Goal: Check status: Check status

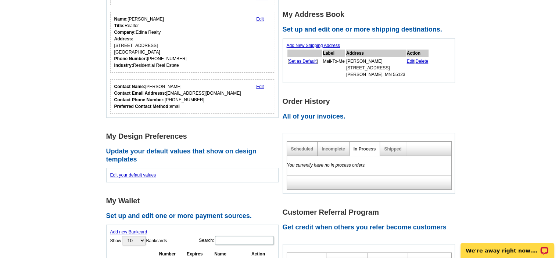
scroll to position [184, 0]
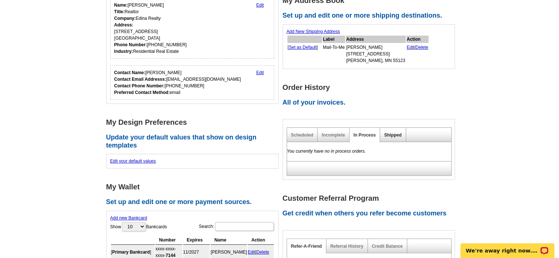
click at [389, 134] on link "Shipped" at bounding box center [392, 135] width 17 height 5
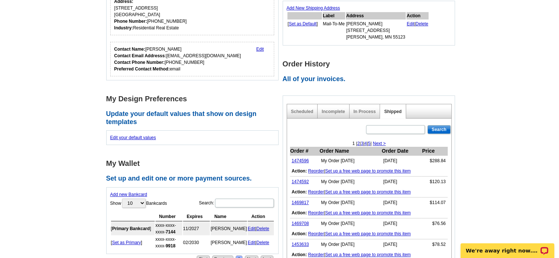
scroll to position [220, 0]
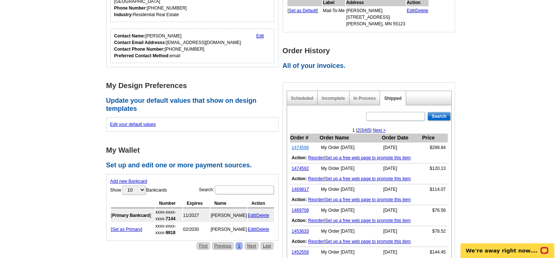
click at [303, 146] on link "1474596" at bounding box center [300, 147] width 17 height 5
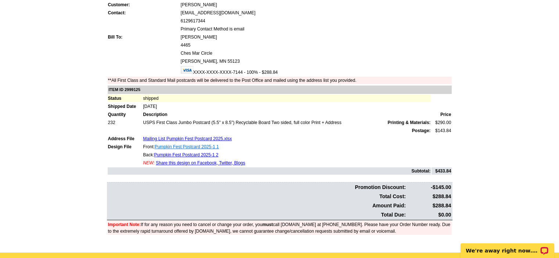
click at [176, 144] on link "Pumpkin Fest Postcard 2025-1 1" at bounding box center [187, 146] width 64 height 5
click at [189, 152] on link "Pumpkin Fest Postcard 2025-1 2" at bounding box center [186, 154] width 64 height 5
